Goal: Find specific page/section

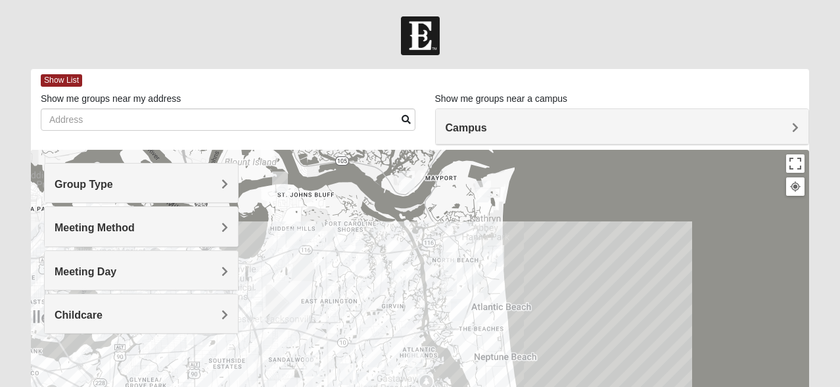
click at [135, 228] on span "Meeting Method" at bounding box center [95, 227] width 80 height 11
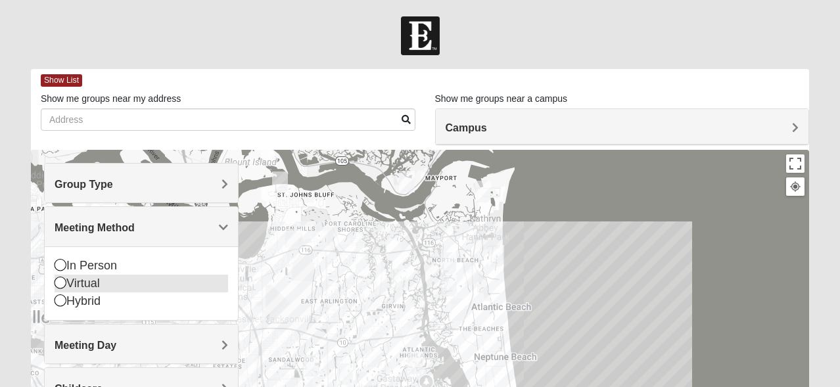
click at [60, 282] on icon at bounding box center [61, 283] width 12 height 12
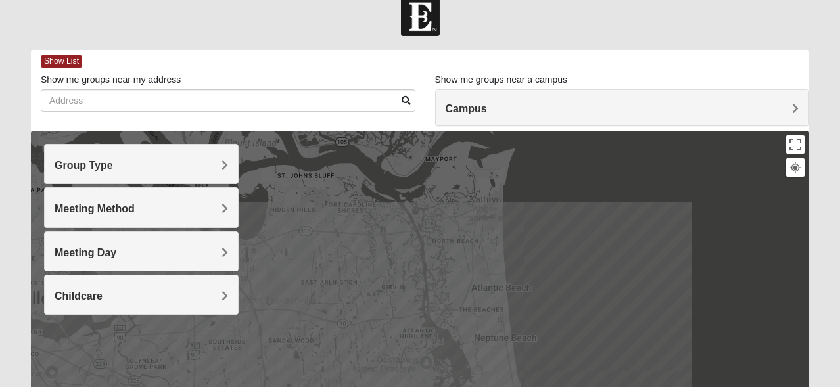
scroll to position [30, 0]
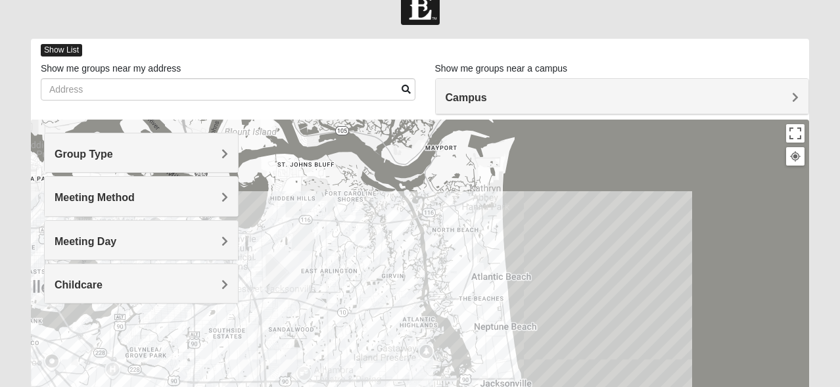
click at [66, 44] on span "Show List" at bounding box center [61, 50] width 41 height 12
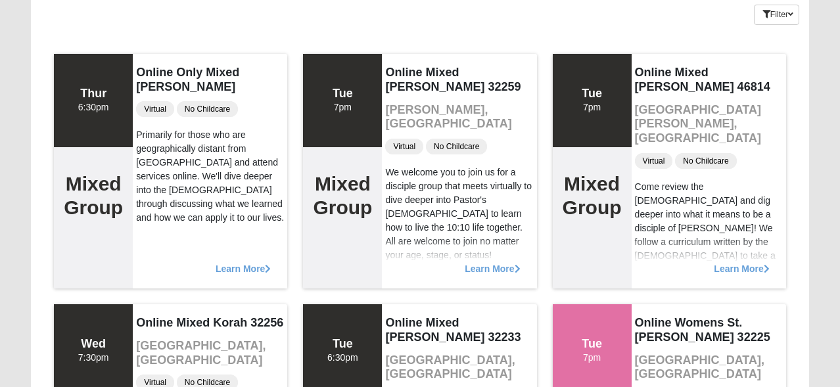
scroll to position [0, 0]
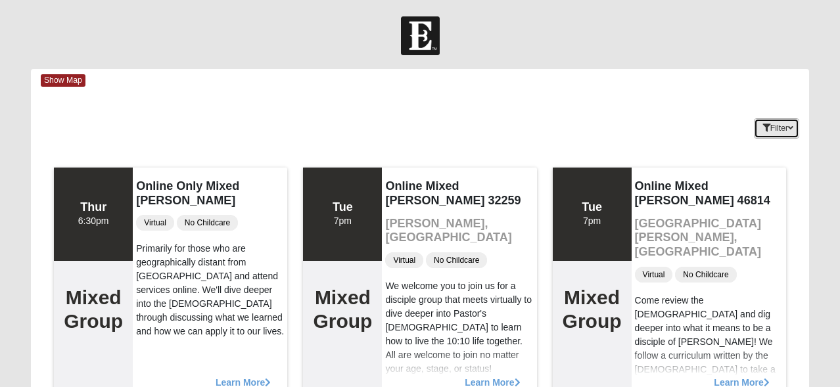
click at [792, 130] on icon "button" at bounding box center [790, 128] width 5 height 8
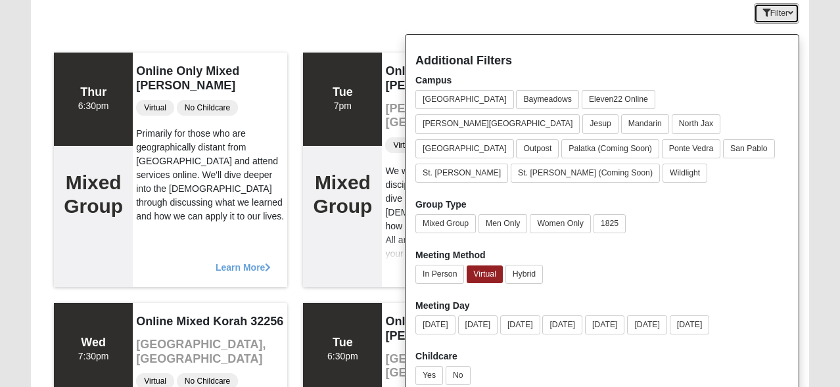
scroll to position [139, 0]
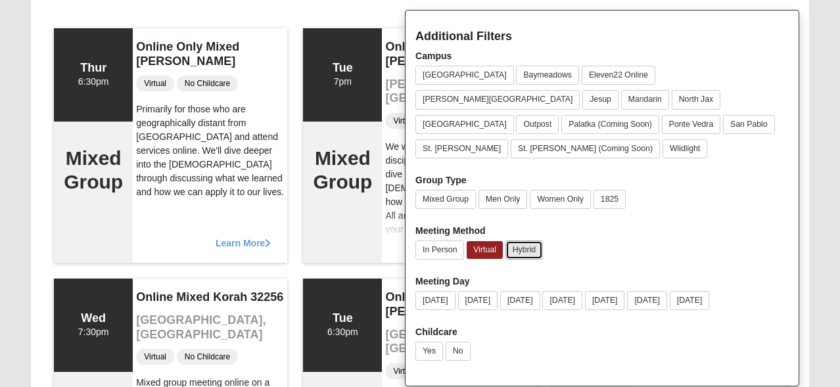
click at [521, 240] on button "Hybrid" at bounding box center [523, 249] width 37 height 19
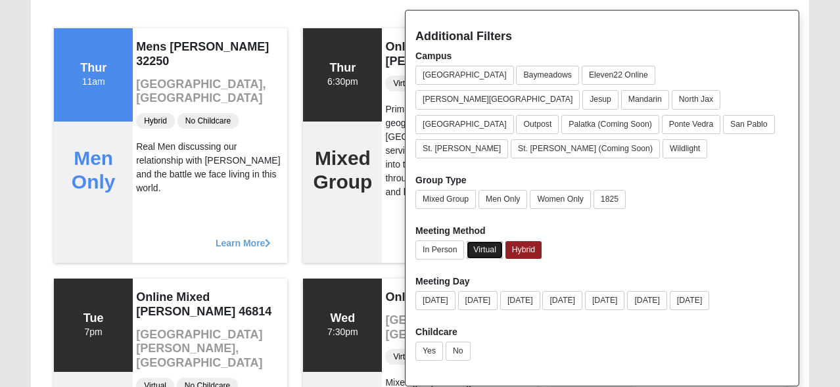
click at [486, 241] on button "Virtual" at bounding box center [484, 250] width 36 height 18
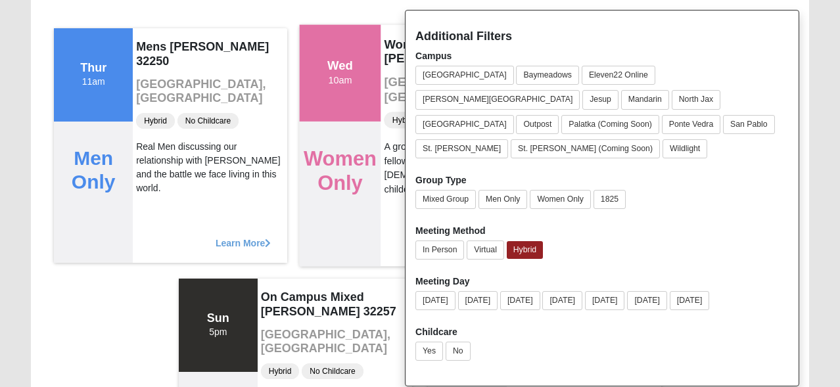
click at [384, 232] on div "Learn More" at bounding box center [460, 239] width 159 height 54
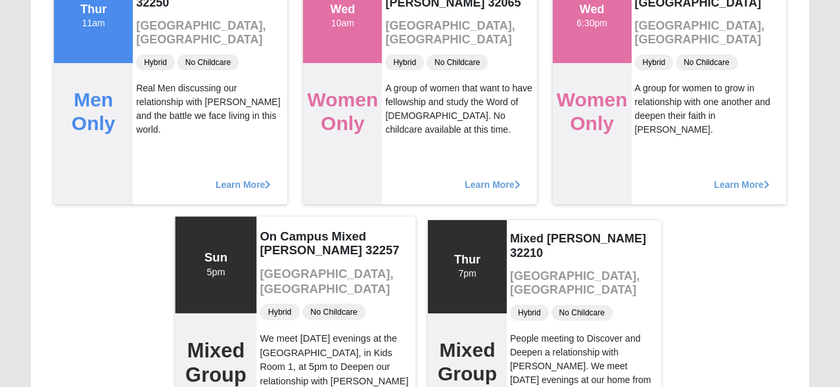
scroll to position [0, 0]
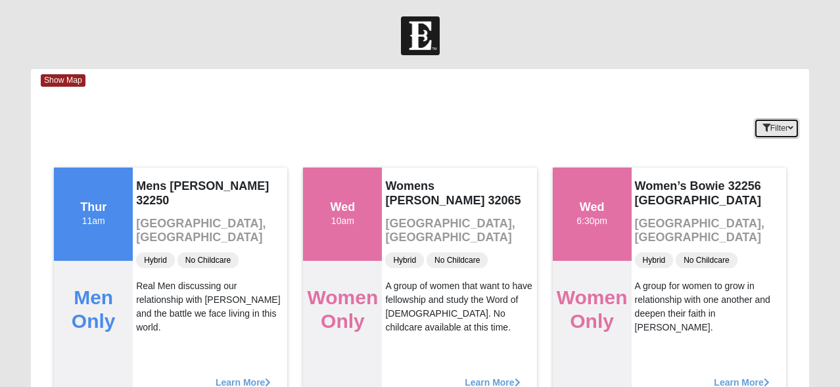
click at [784, 132] on button "Filter" at bounding box center [776, 128] width 45 height 20
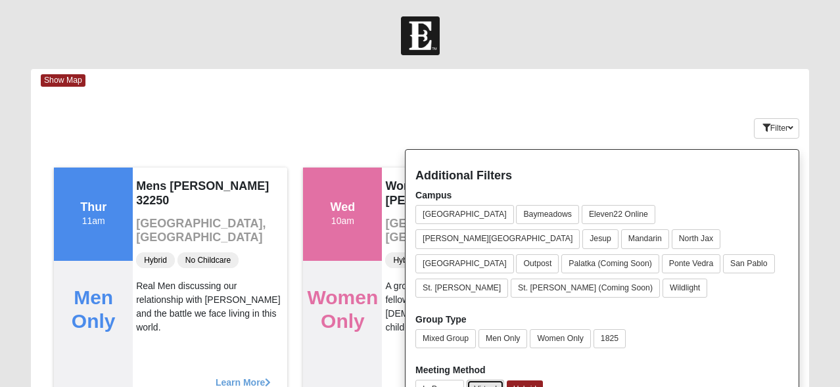
click at [495, 380] on button "Virtual" at bounding box center [484, 389] width 37 height 19
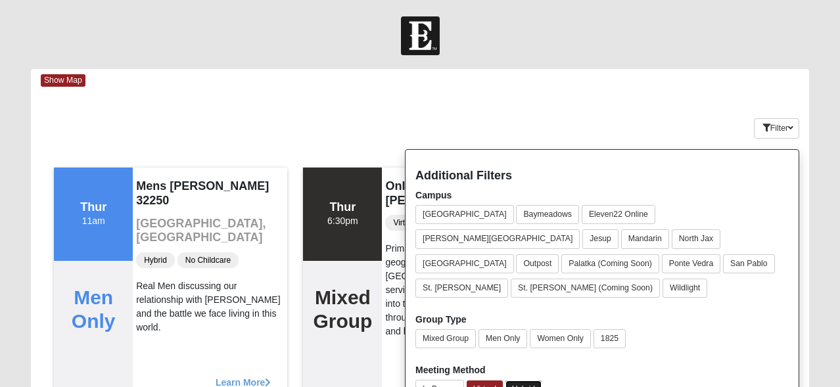
click at [519, 380] on button "Hybrid" at bounding box center [523, 389] width 36 height 18
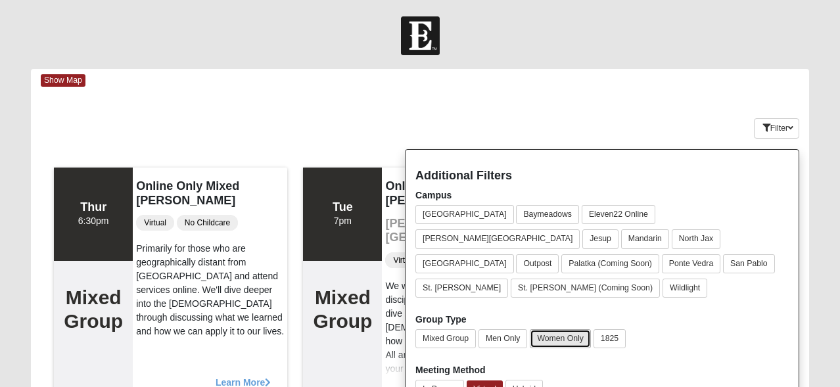
click at [568, 329] on button "Women Only" at bounding box center [559, 338] width 61 height 19
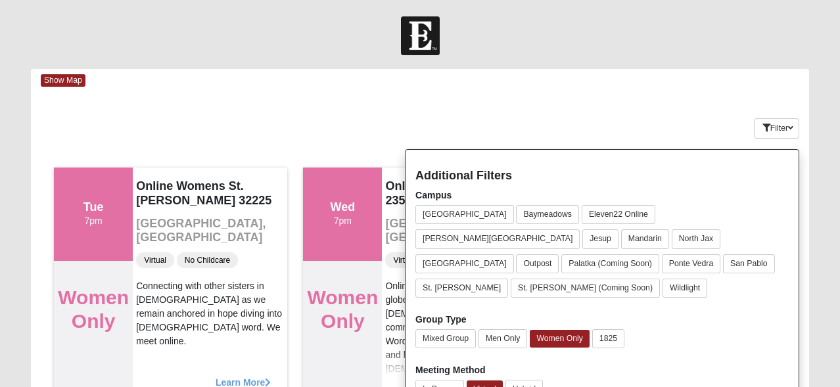
click at [600, 99] on div "Show Map Loading Groups Keywords Filter Additional Filters Campus [GEOGRAPHIC_D…" at bounding box center [420, 364] width 778 height 591
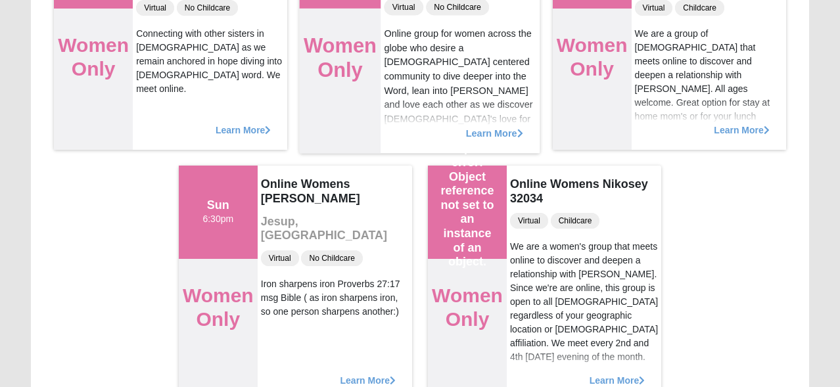
scroll to position [321, 0]
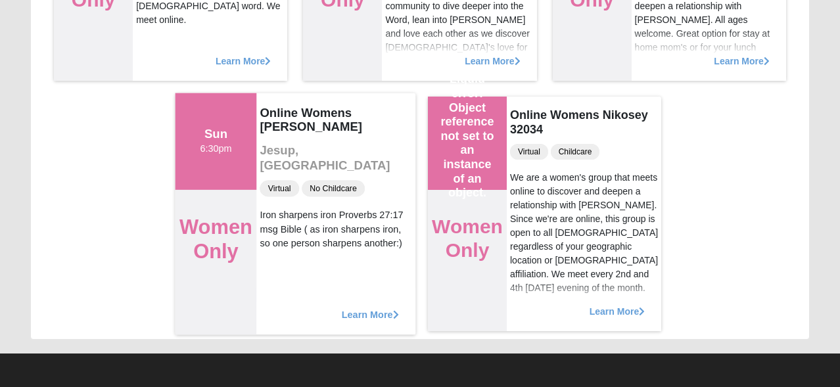
click at [291, 122] on h4 "Online Womens [PERSON_NAME]" at bounding box center [335, 119] width 152 height 29
click at [217, 144] on div "Sun 6:30pm" at bounding box center [216, 141] width 32 height 29
click at [369, 307] on span "Learn More" at bounding box center [370, 307] width 57 height 0
